Goal: Transaction & Acquisition: Purchase product/service

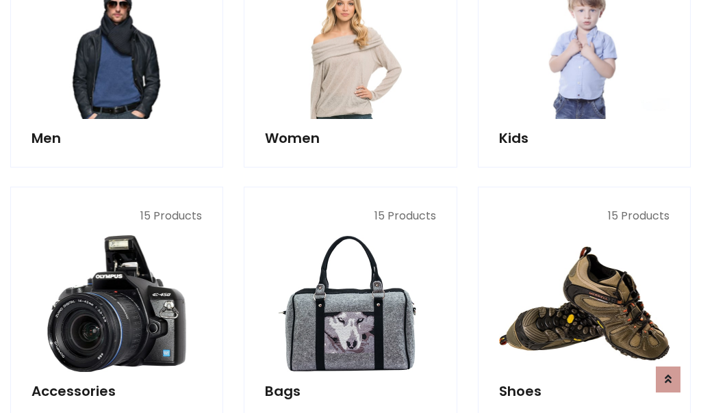
scroll to position [458, 0]
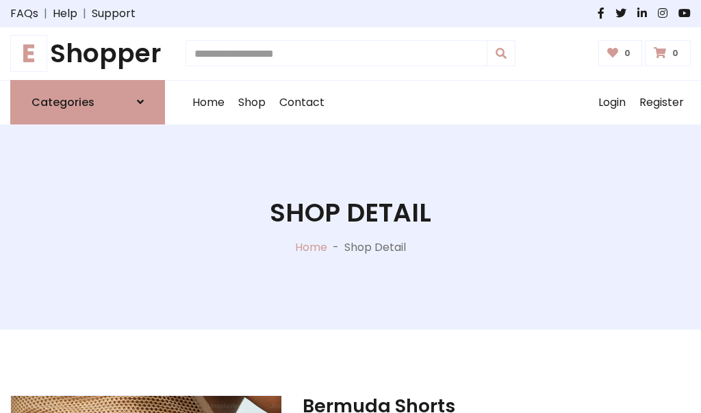
click at [88, 53] on h1 "E Shopper" at bounding box center [87, 53] width 155 height 31
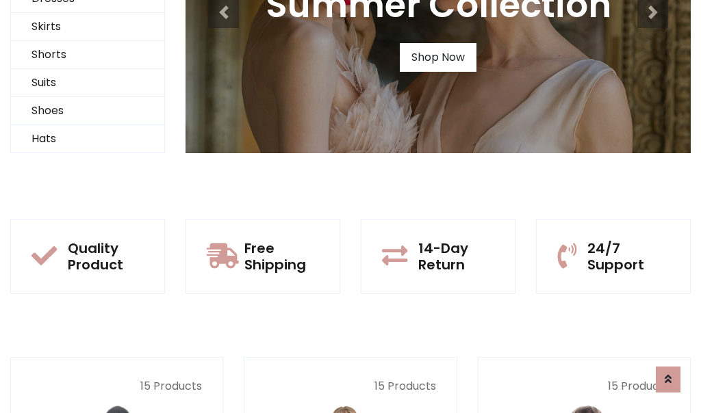
scroll to position [132, 0]
